Goal: Information Seeking & Learning: Learn about a topic

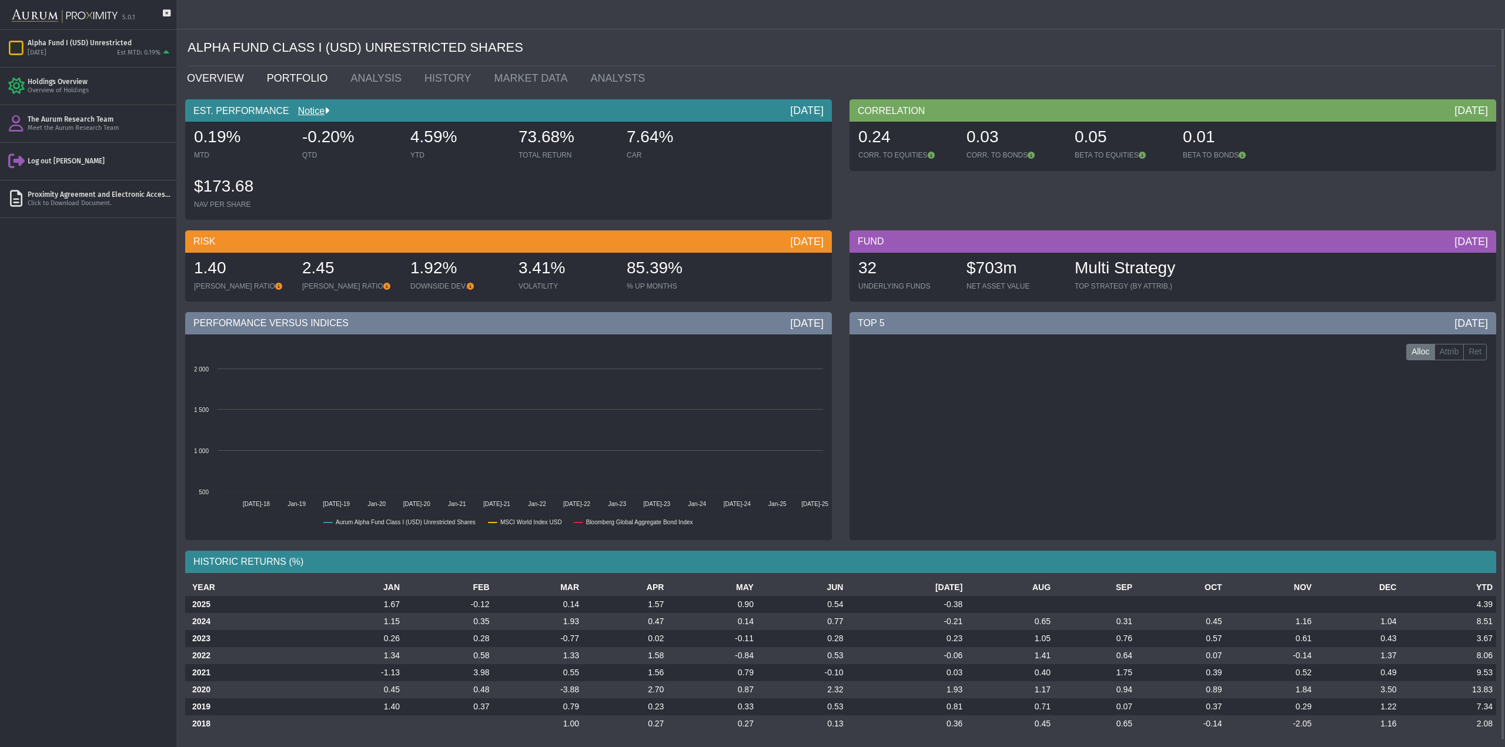
click at [300, 79] on link "PORTFOLIO" at bounding box center [300, 78] width 84 height 24
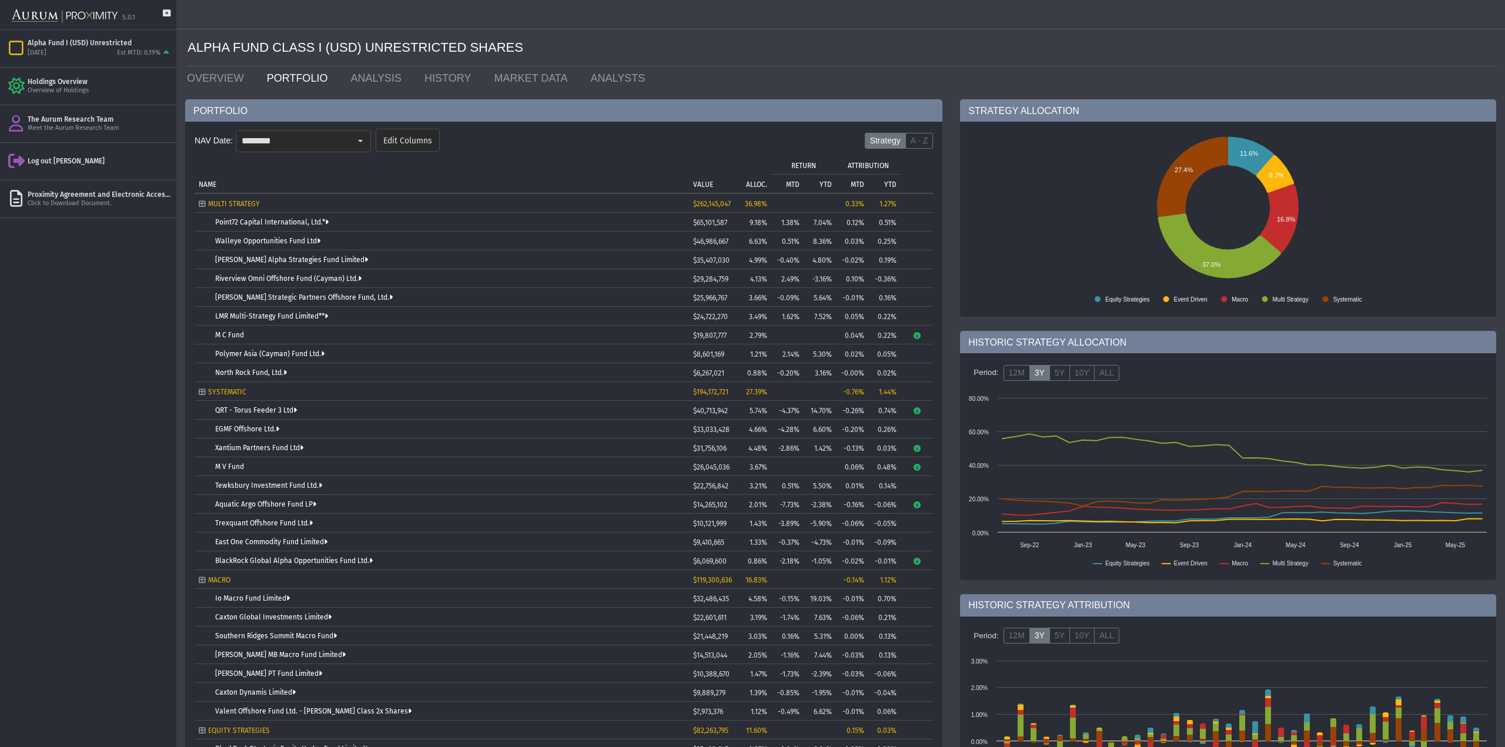
click at [785, 333] on td "Tree list with 37 rows and 10 columns. Press Ctrl + right arrow to expand the f…" at bounding box center [787, 335] width 32 height 19
drag, startPoint x: 744, startPoint y: 338, endPoint x: 774, endPoint y: 342, distance: 30.3
click at [774, 342] on tr "M C Fund $19,807,777 2.79% 0.04% 0.22%" at bounding box center [564, 335] width 738 height 19
click at [867, 335] on td "0.04%" at bounding box center [852, 335] width 32 height 19
drag, startPoint x: 276, startPoint y: 138, endPoint x: 313, endPoint y: 145, distance: 37.1
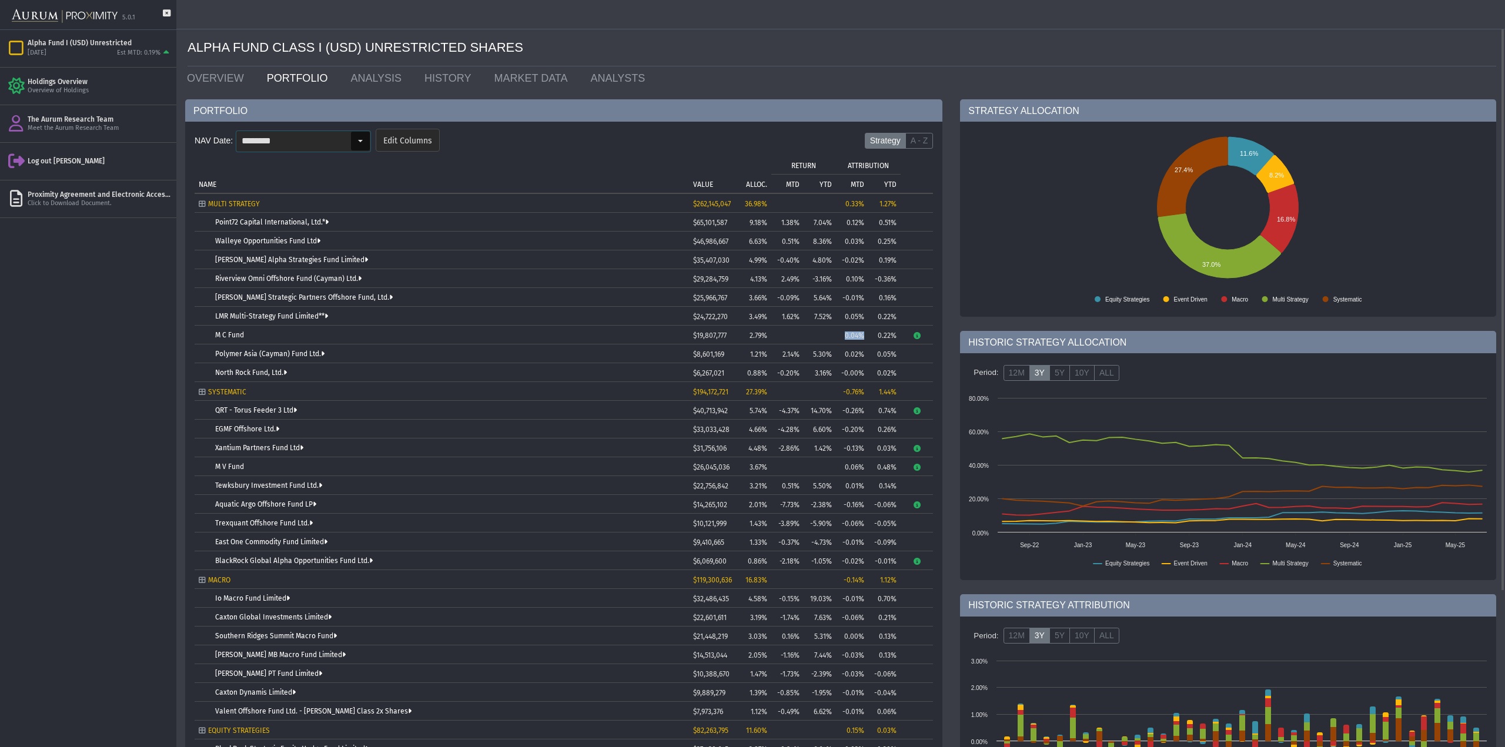
click at [276, 138] on input "********" at bounding box center [293, 141] width 114 height 20
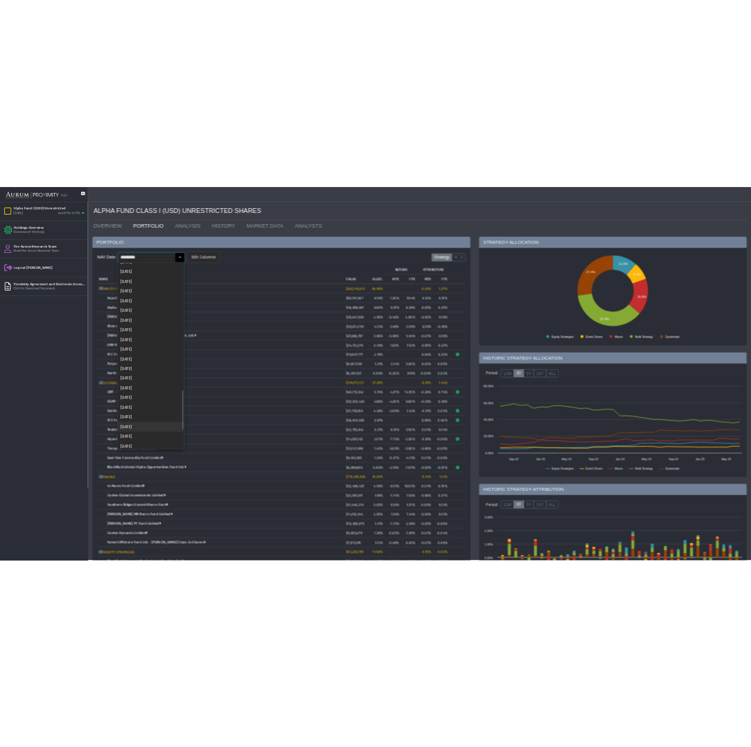
scroll to position [1352, 0]
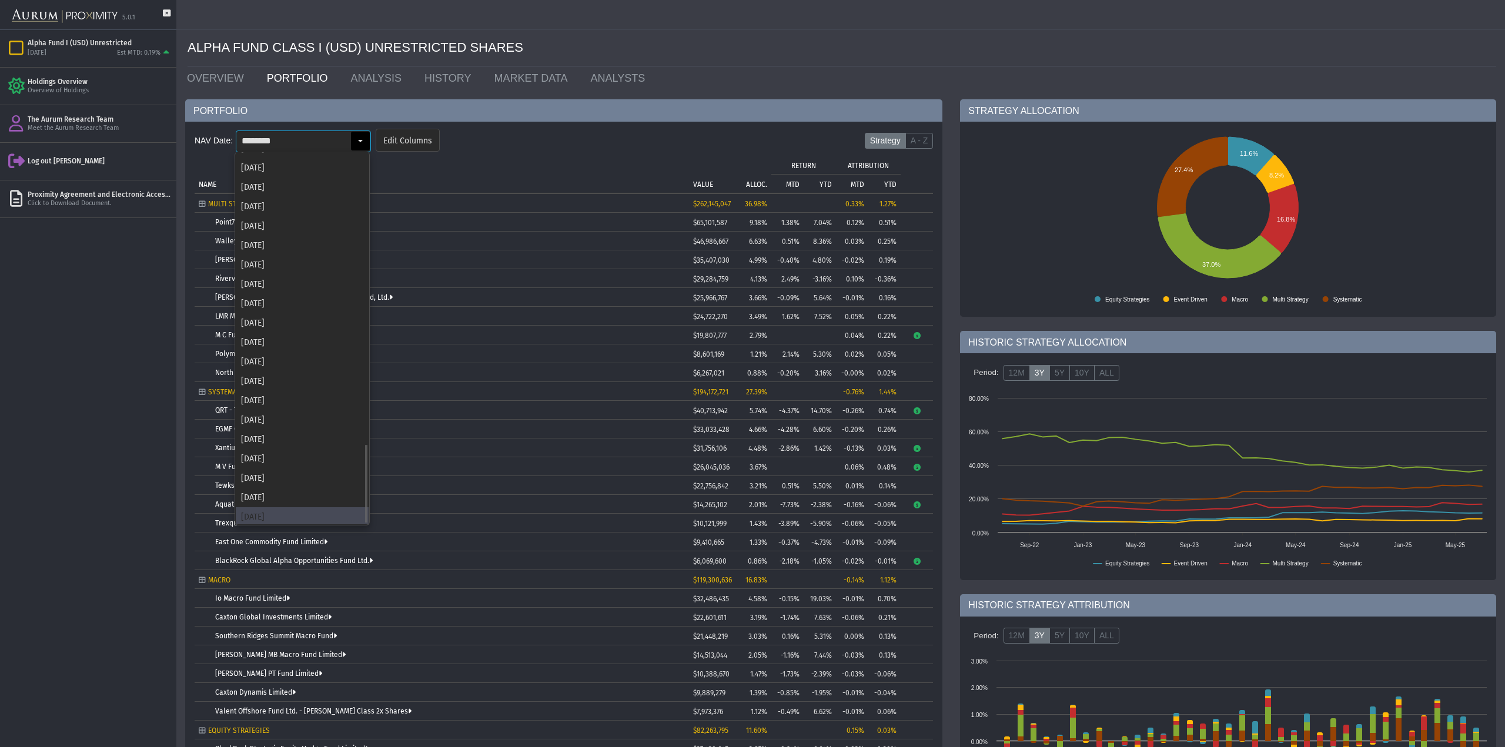
click at [273, 512] on div "[DATE]" at bounding box center [302, 516] width 133 height 19
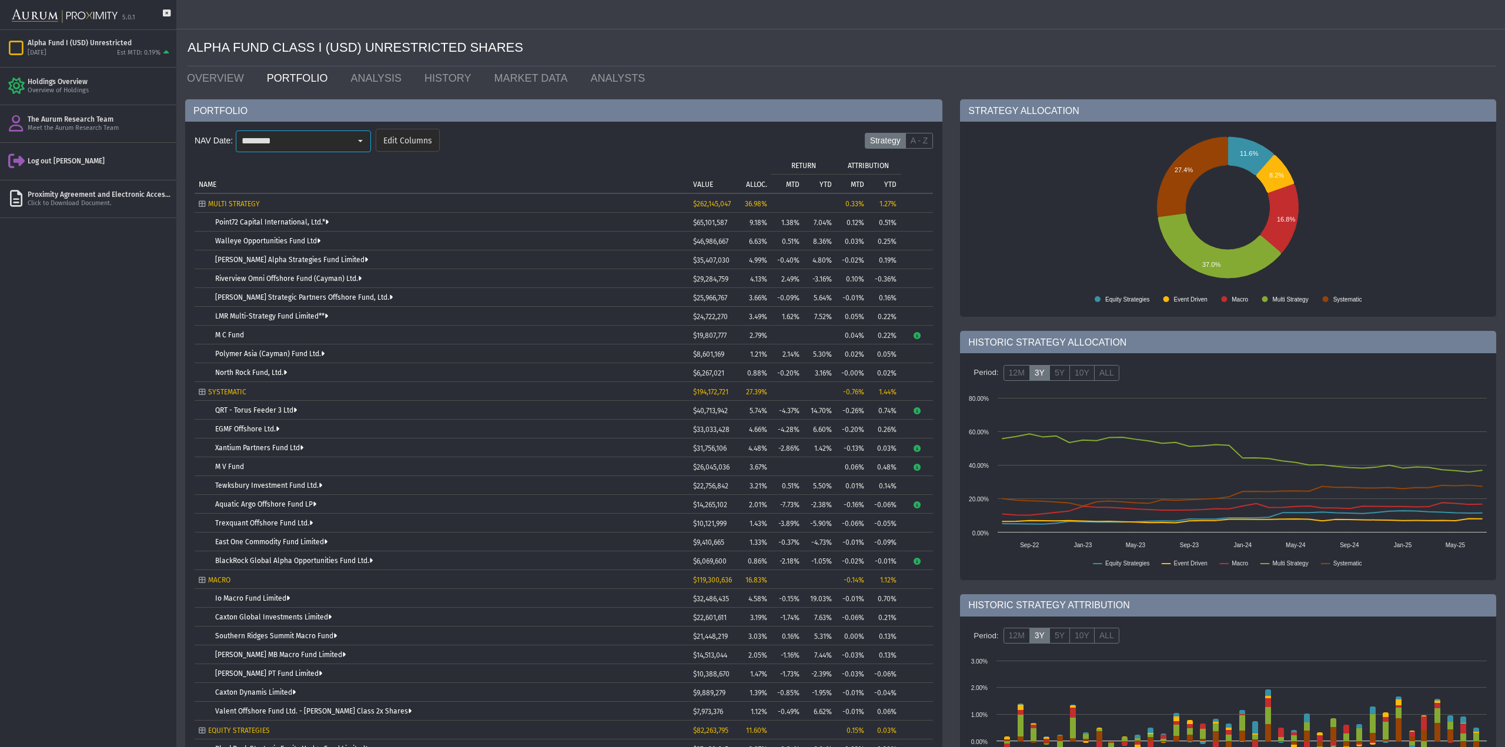
type input "********"
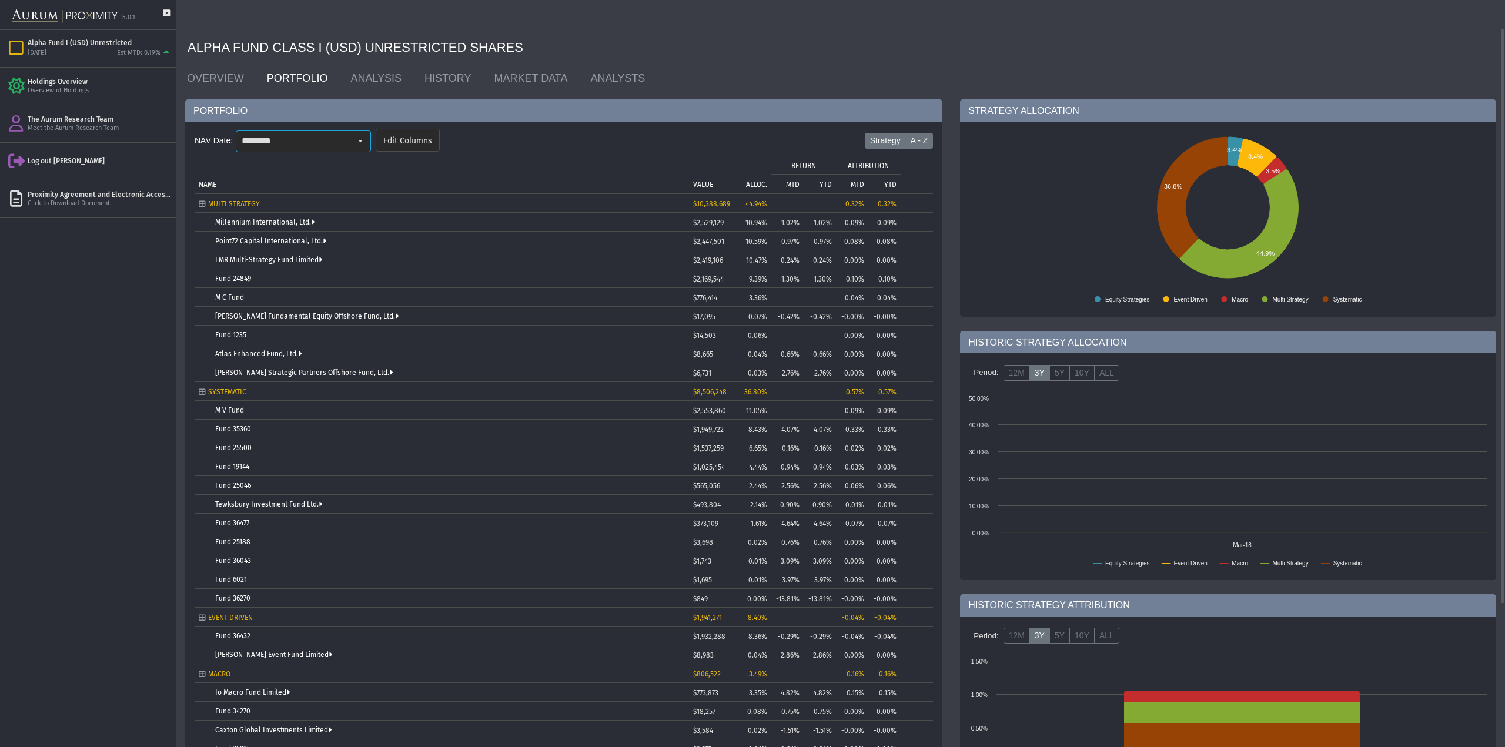
click at [927, 141] on label "A - Z" at bounding box center [919, 141] width 28 height 16
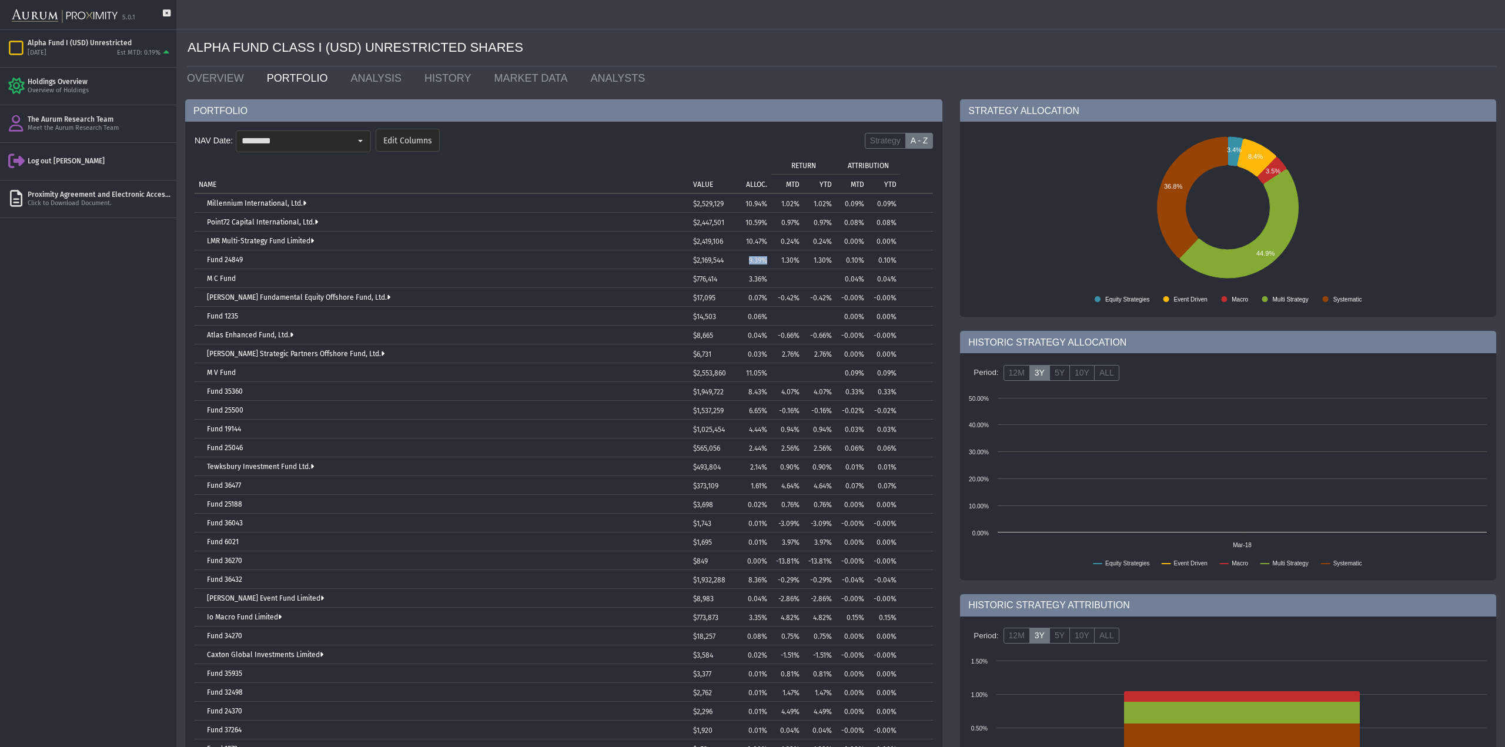
drag, startPoint x: 741, startPoint y: 260, endPoint x: 768, endPoint y: 260, distance: 27.6
click at [768, 260] on td "9.39%" at bounding box center [752, 259] width 38 height 19
drag, startPoint x: 846, startPoint y: 258, endPoint x: 865, endPoint y: 260, distance: 19.0
click at [865, 260] on td "0.10%" at bounding box center [852, 259] width 32 height 19
click at [758, 182] on p "ALLOC." at bounding box center [756, 184] width 21 height 8
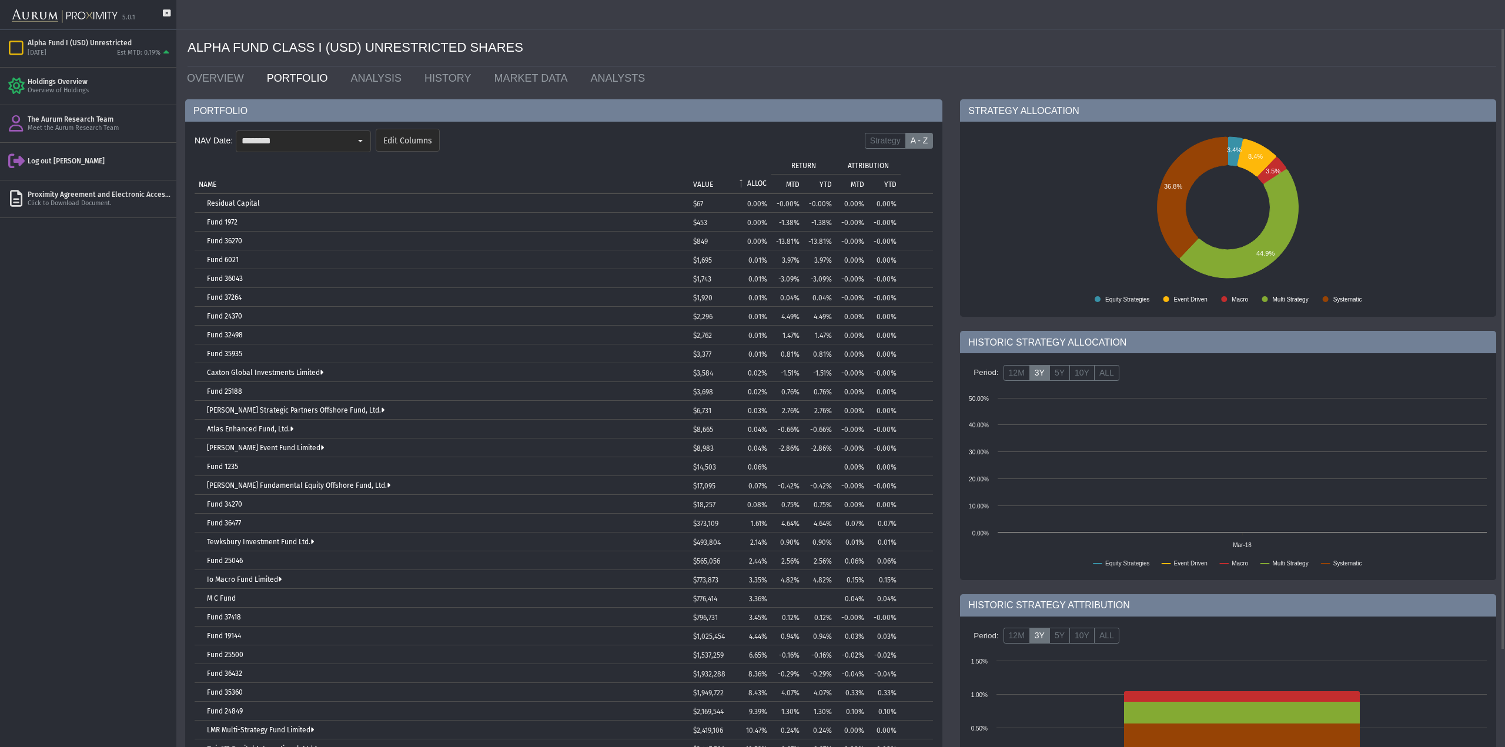
click at [757, 180] on p "ALLOC." at bounding box center [757, 183] width 20 height 8
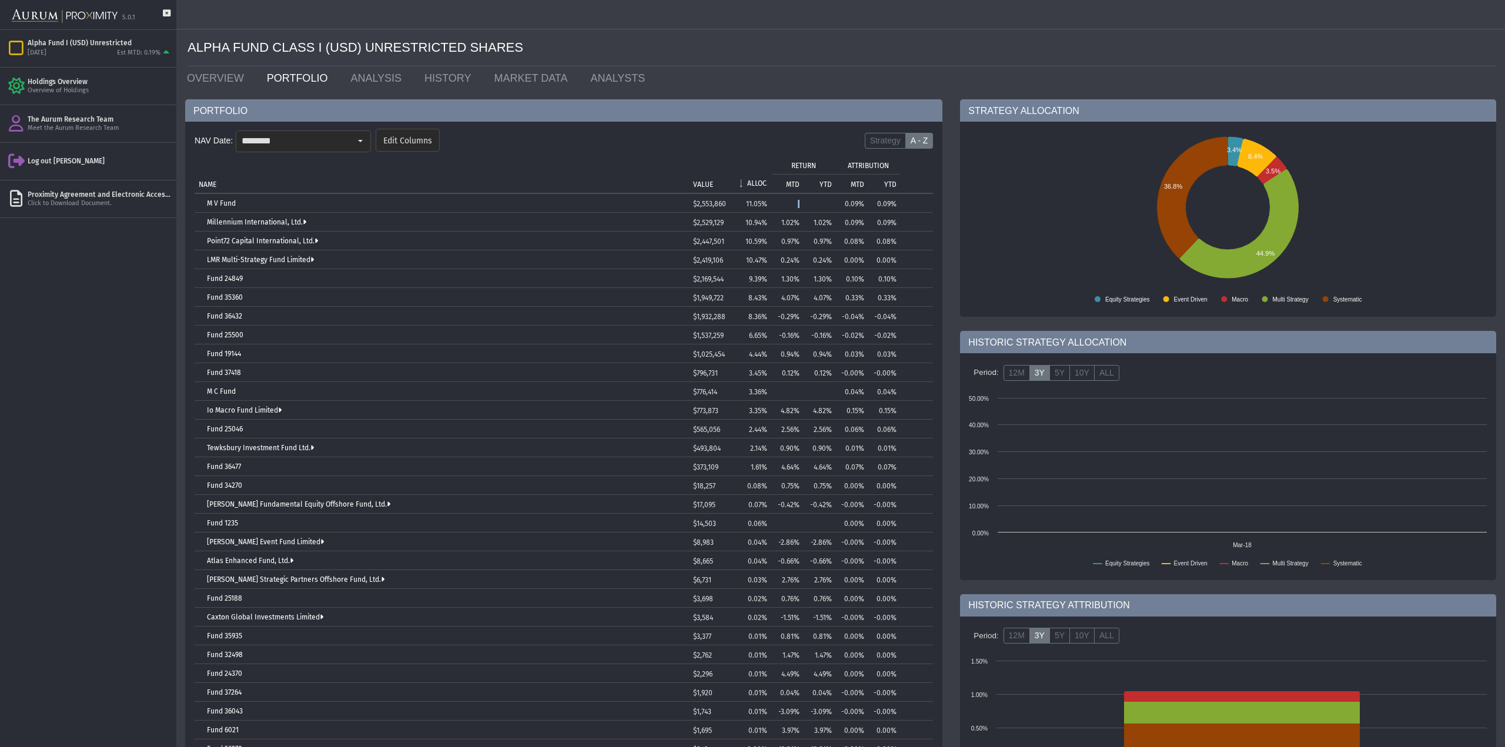
drag, startPoint x: 779, startPoint y: 202, endPoint x: 803, endPoint y: 205, distance: 24.3
click at [803, 205] on td "Tree list with 32 rows and 10 columns. Press Ctrl + right arrow to expand the f…" at bounding box center [787, 203] width 32 height 19
drag, startPoint x: 744, startPoint y: 203, endPoint x: 767, endPoint y: 200, distance: 23.6
click at [767, 200] on div "11.05%" at bounding box center [752, 204] width 30 height 8
drag, startPoint x: 843, startPoint y: 206, endPoint x: 861, endPoint y: 205, distance: 17.6
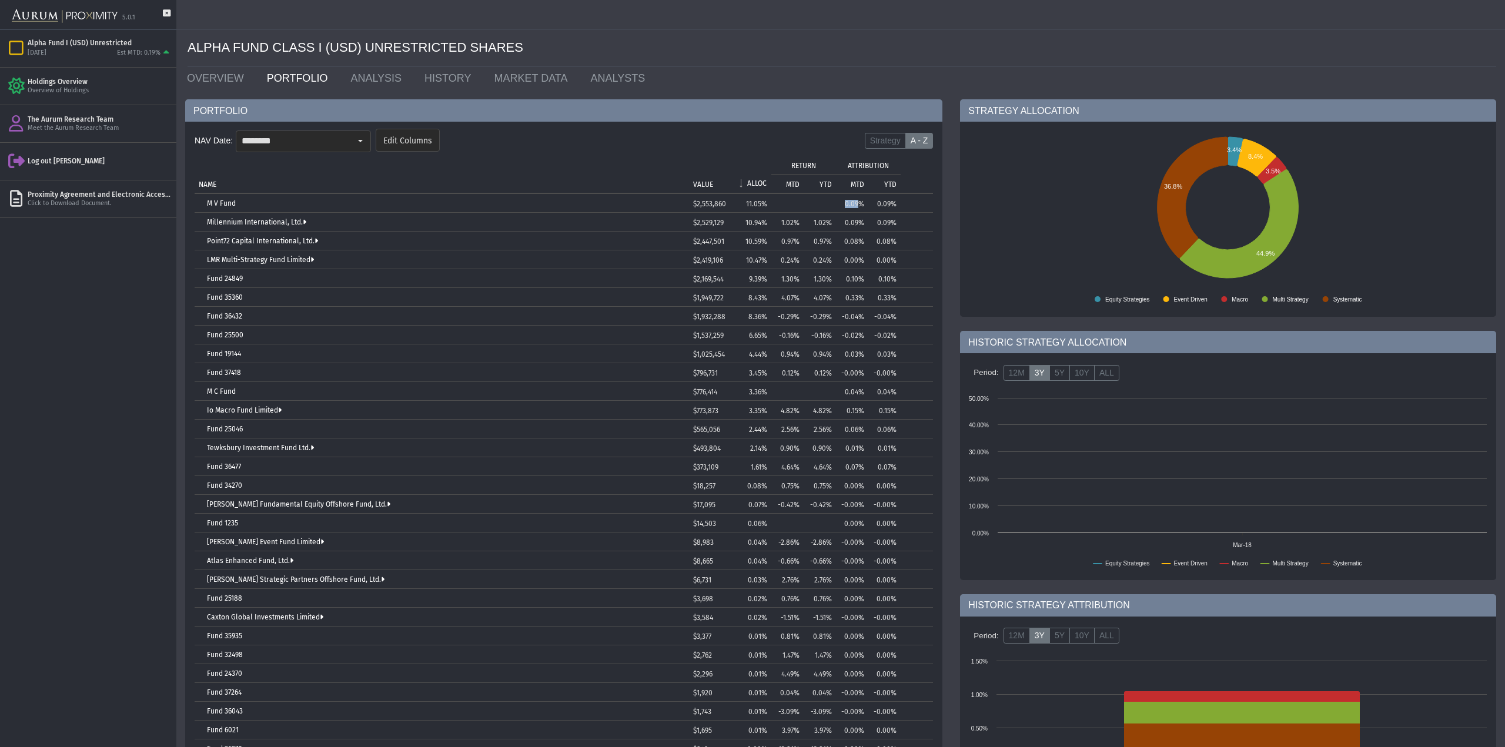
click at [861, 205] on td "0.09%" at bounding box center [852, 203] width 32 height 19
